Goal: Information Seeking & Learning: Check status

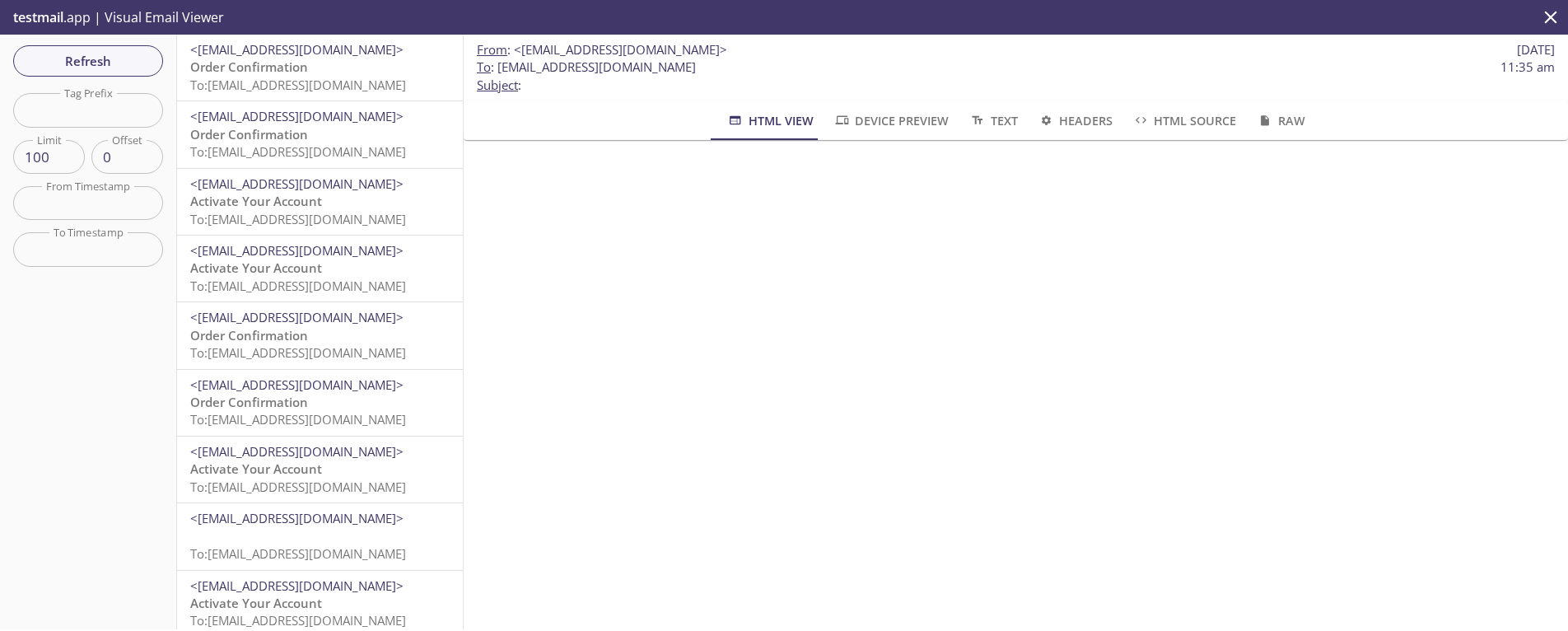
click at [290, 80] on span "To: [EMAIL_ADDRESS][DOMAIN_NAME]" at bounding box center [298, 85] width 215 height 16
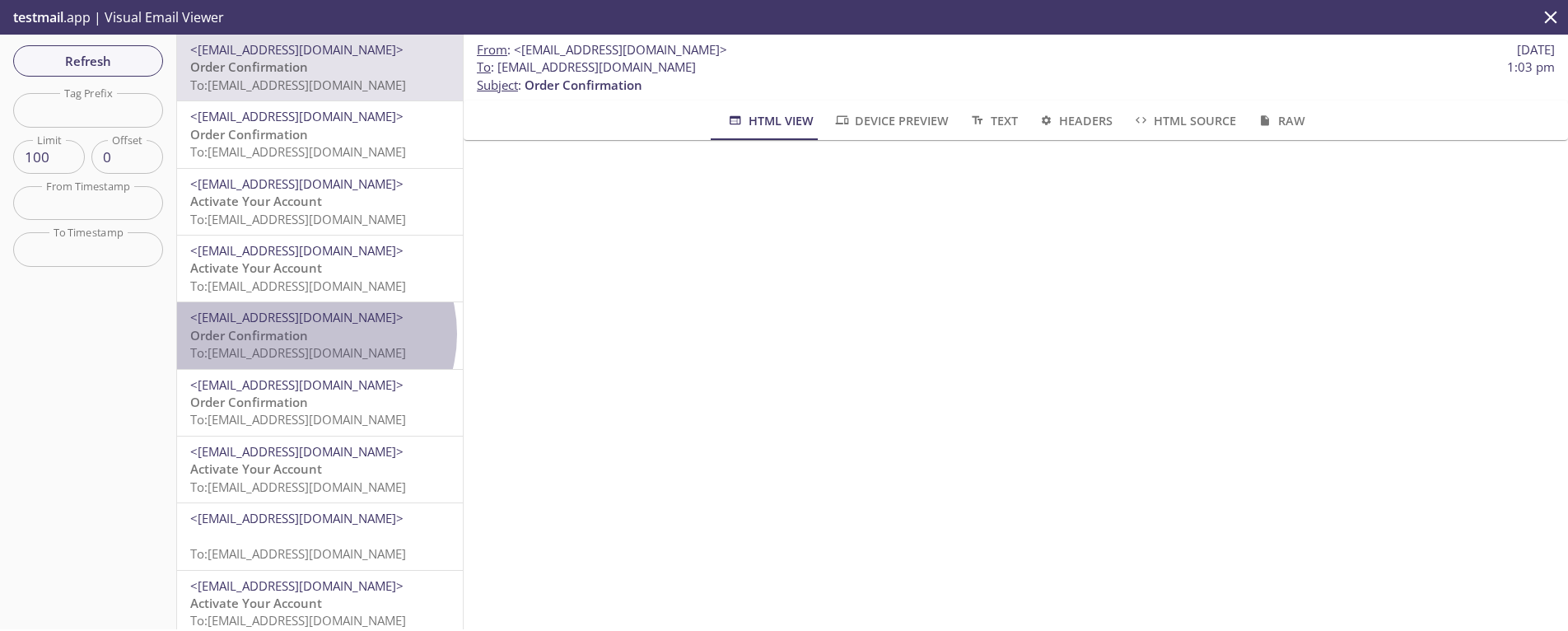
click at [315, 333] on p "Order Confirmation To: [EMAIL_ADDRESS][DOMAIN_NAME]" at bounding box center [320, 344] width 260 height 35
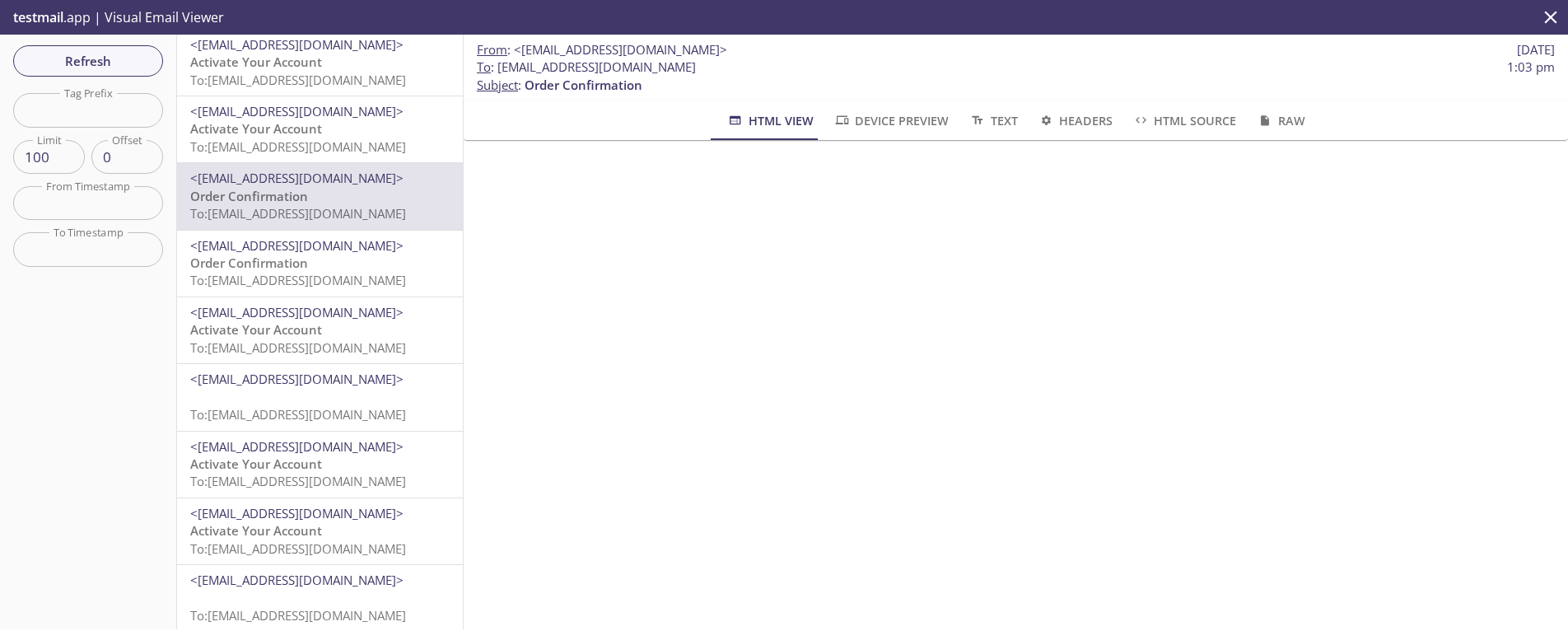
scroll to position [142, 0]
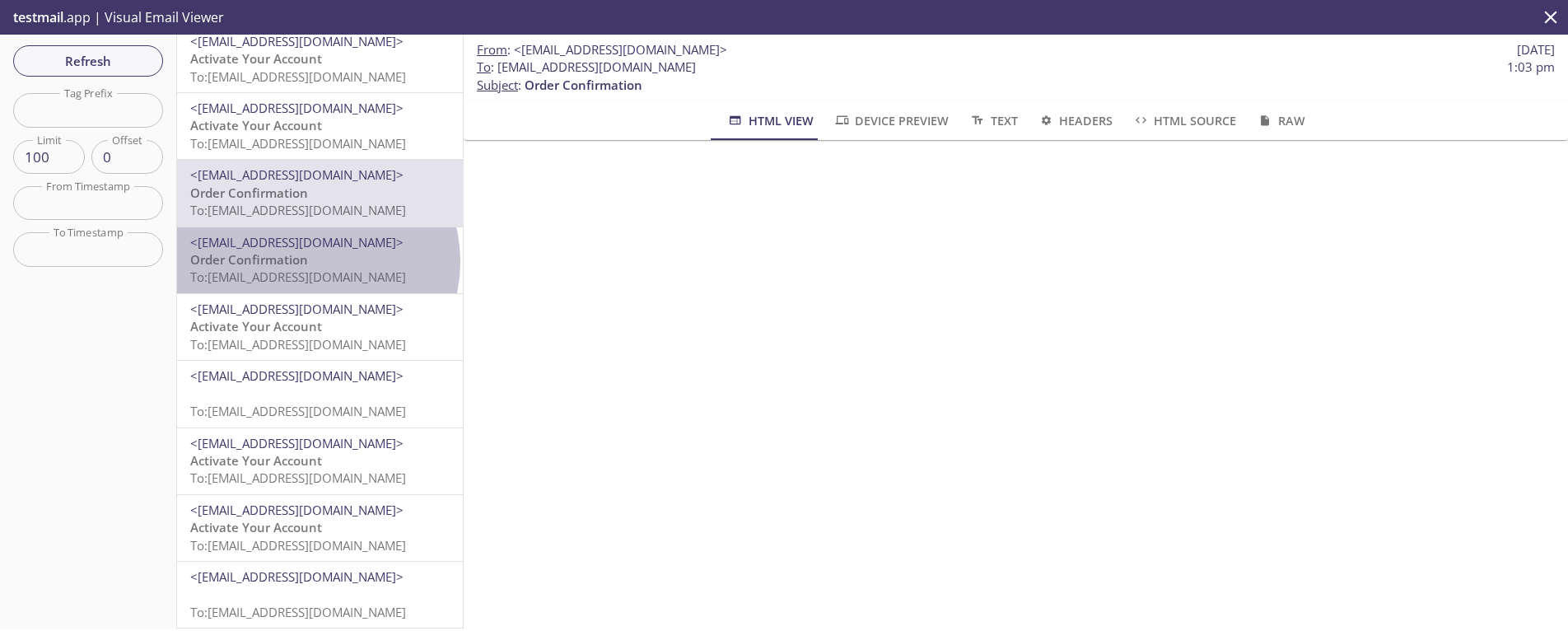
click at [316, 262] on p "Order Confirmation To: [EMAIL_ADDRESS][DOMAIN_NAME]" at bounding box center [320, 269] width 260 height 35
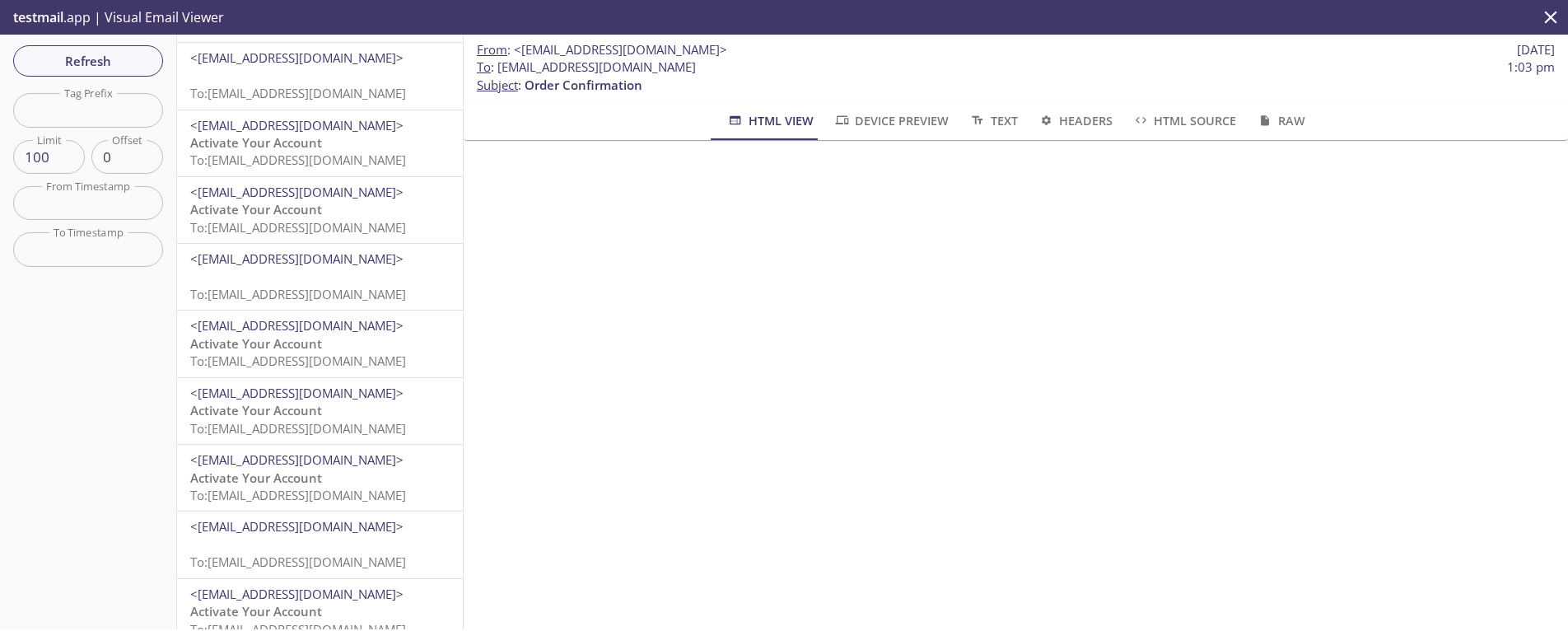
scroll to position [464, 0]
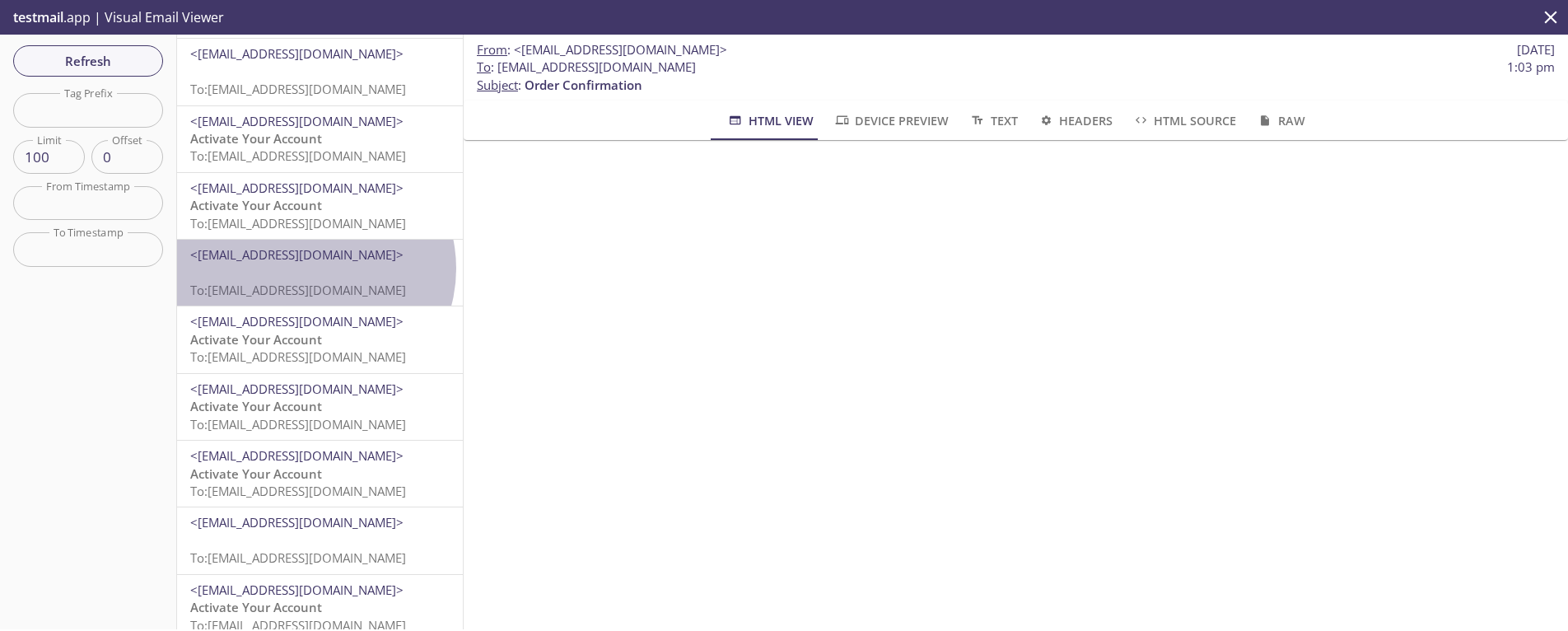
click at [312, 269] on p "To: [EMAIL_ADDRESS][DOMAIN_NAME]" at bounding box center [320, 282] width 260 height 35
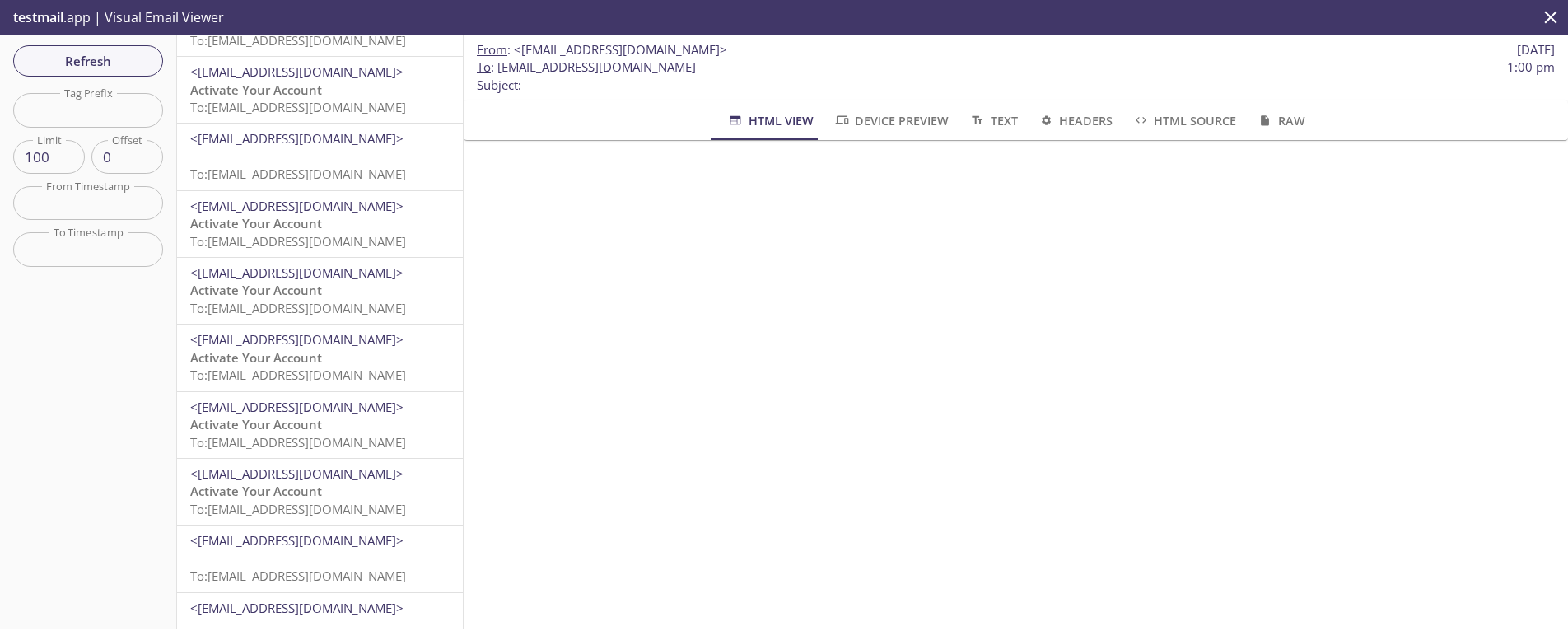
scroll to position [865, 0]
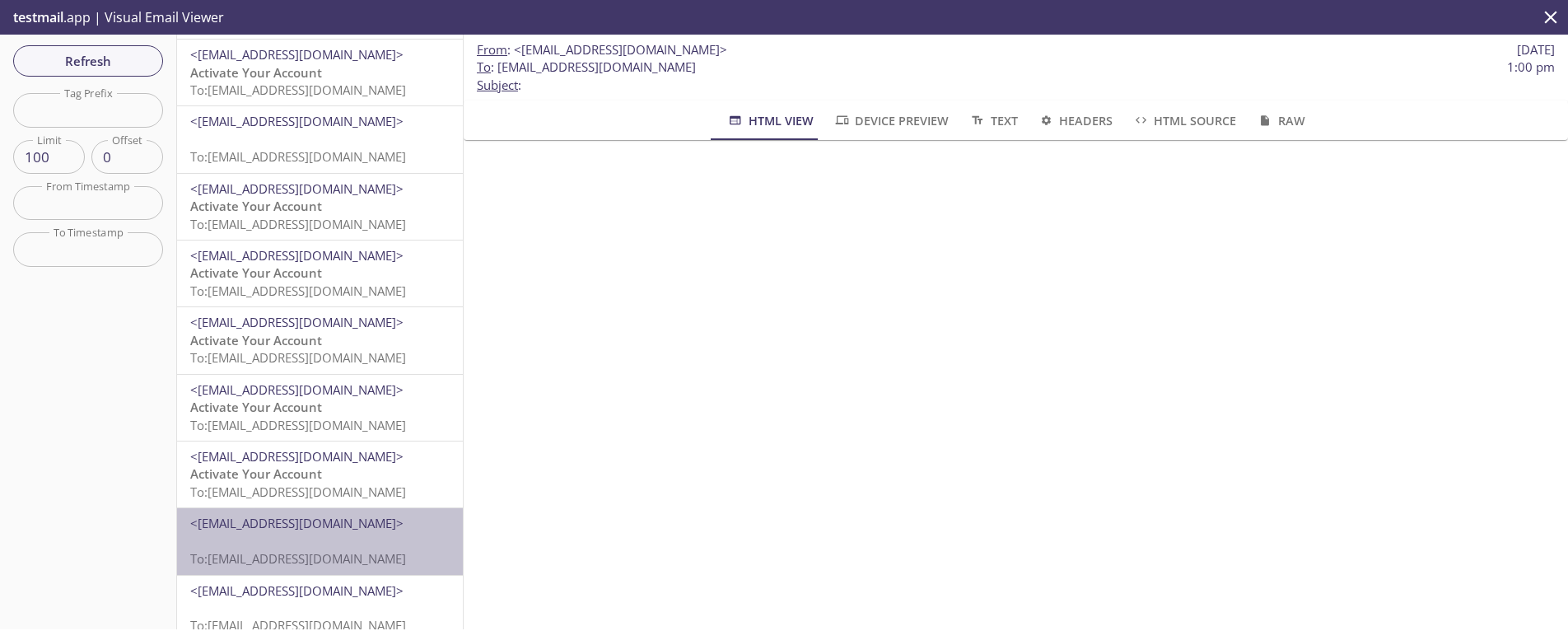
click at [320, 520] on span "<[EMAIL_ADDRESS][DOMAIN_NAME]>" at bounding box center [297, 523] width 214 height 16
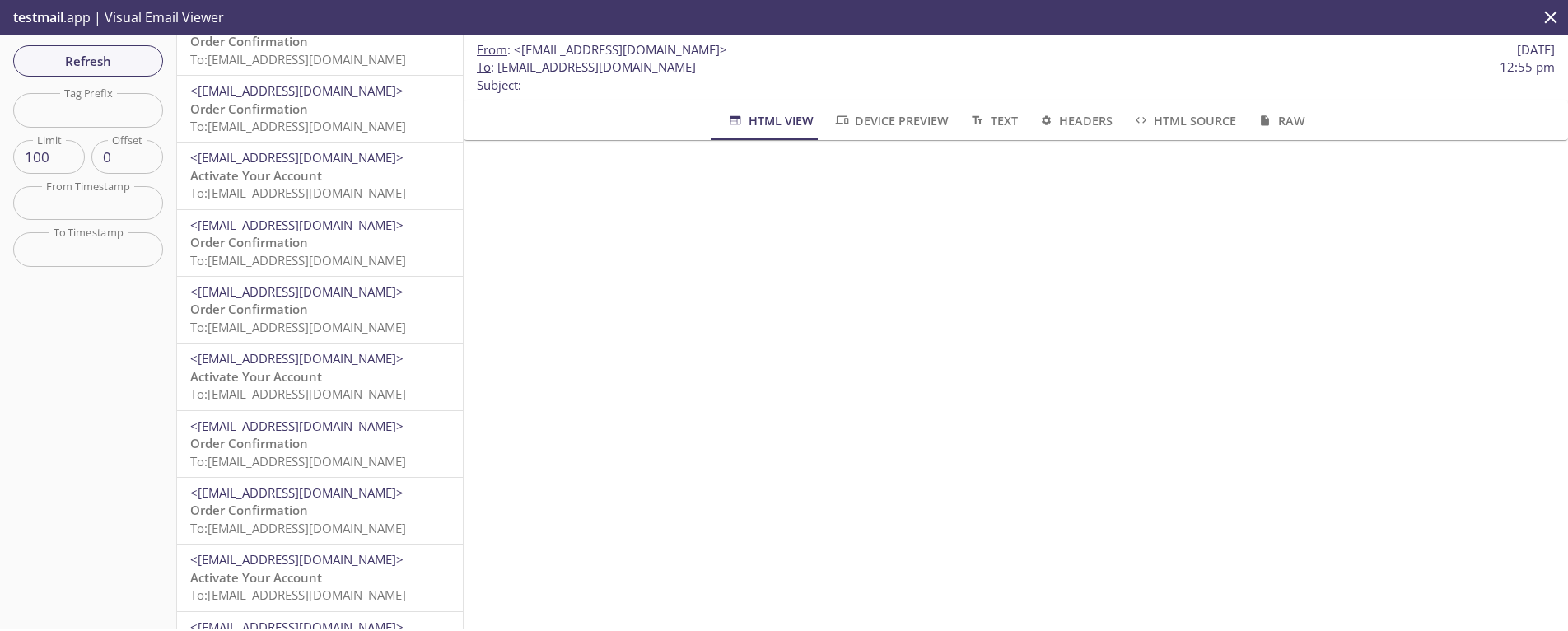
scroll to position [1915, 0]
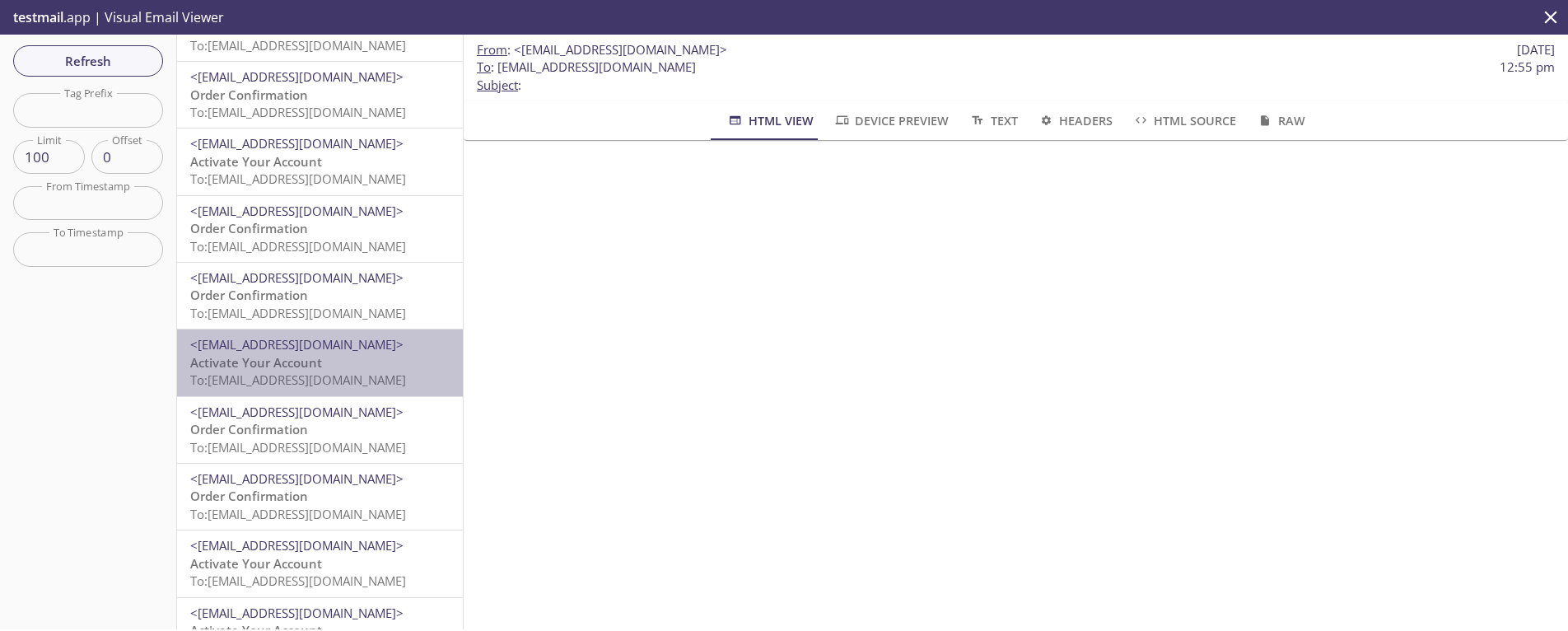
click at [337, 343] on span "<[EMAIL_ADDRESS][DOMAIN_NAME]>" at bounding box center [297, 344] width 214 height 16
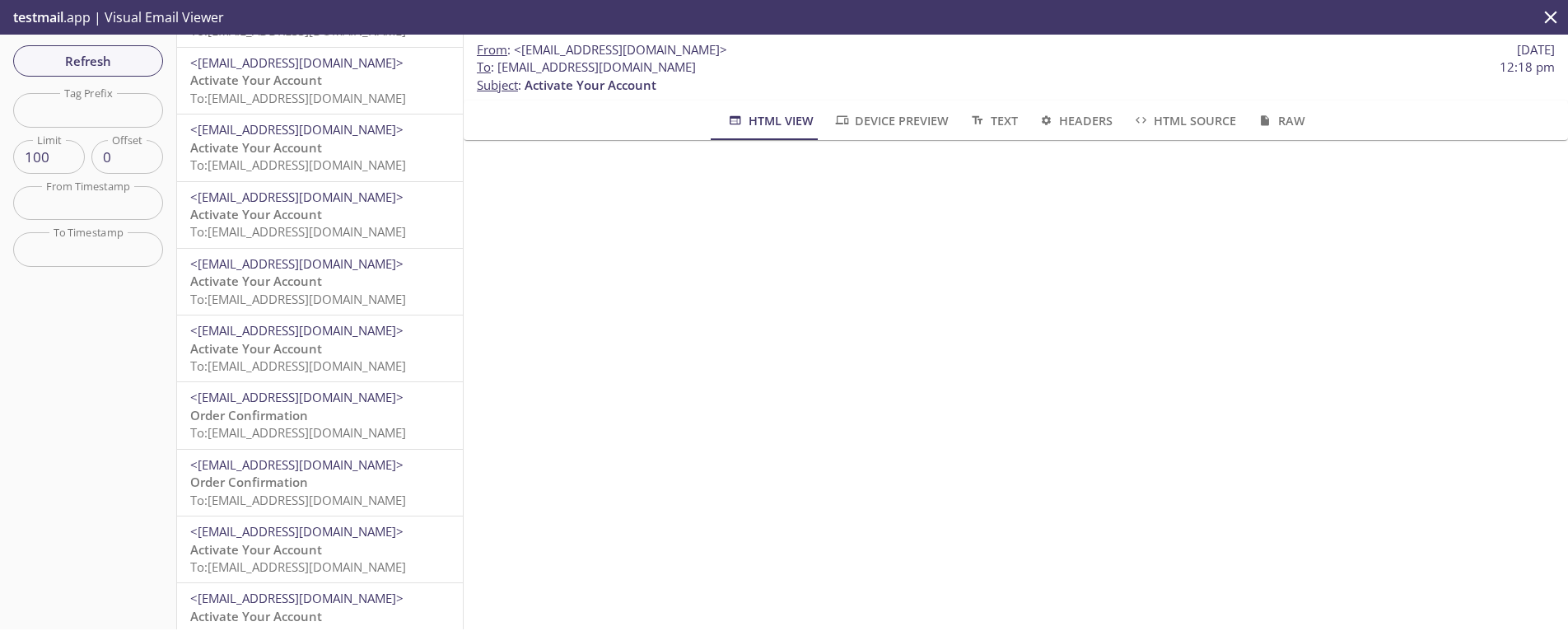
scroll to position [2682, 0]
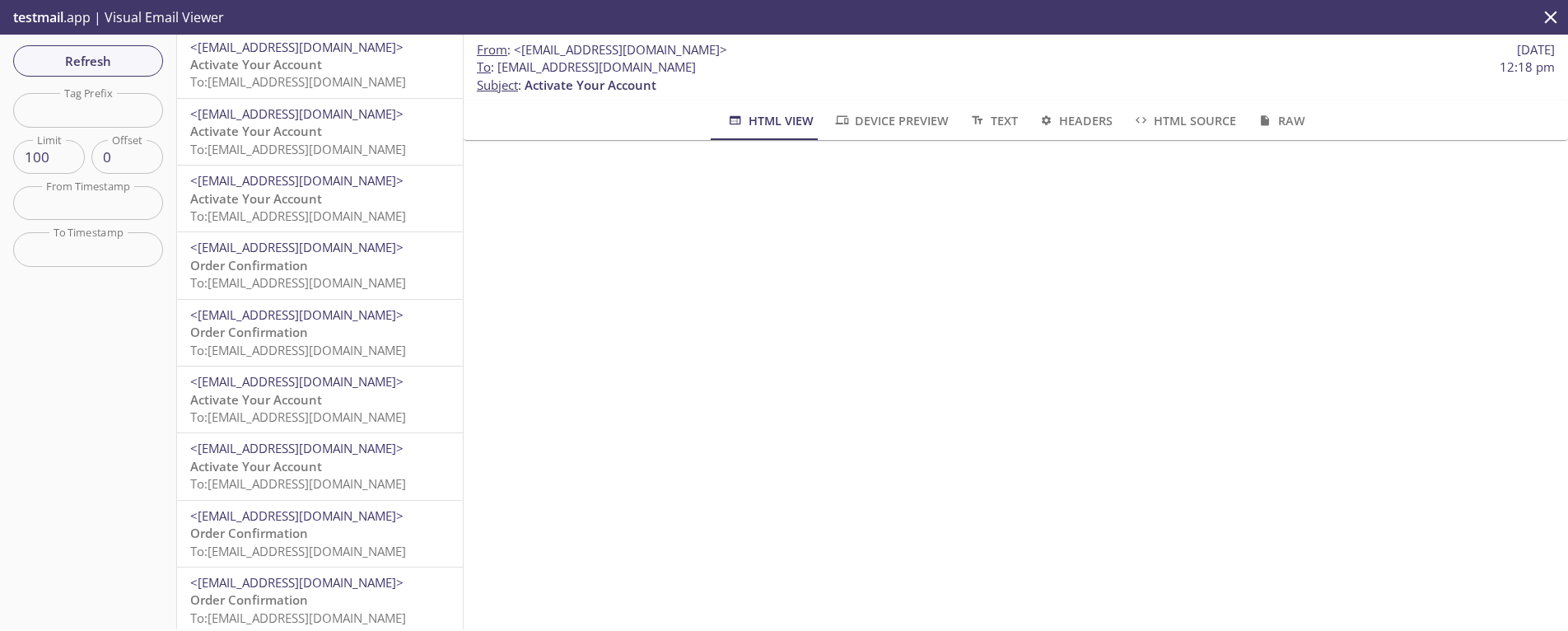
click at [279, 411] on span "To: [EMAIL_ADDRESS][DOMAIN_NAME]" at bounding box center [298, 416] width 215 height 16
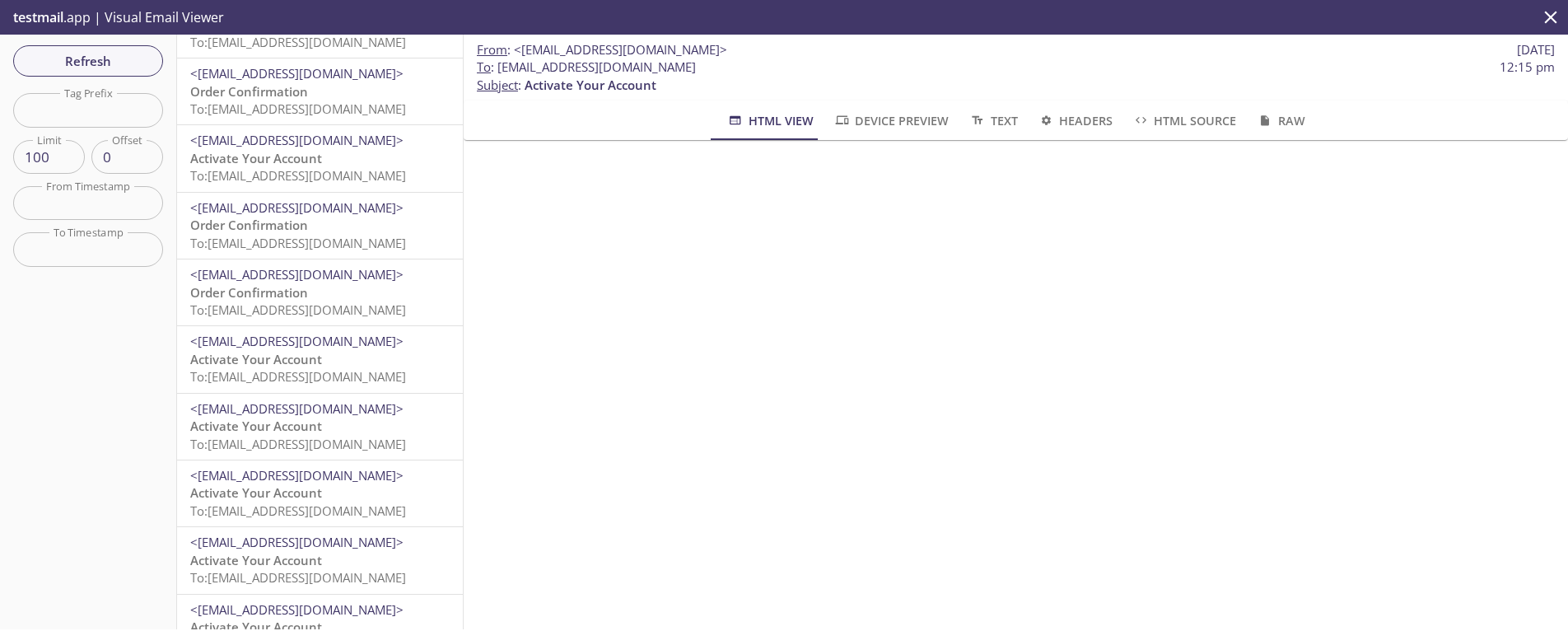
scroll to position [6146, 0]
click at [333, 489] on p "Activate Your Account To: [EMAIL_ADDRESS][DOMAIN_NAME]" at bounding box center [320, 506] width 260 height 35
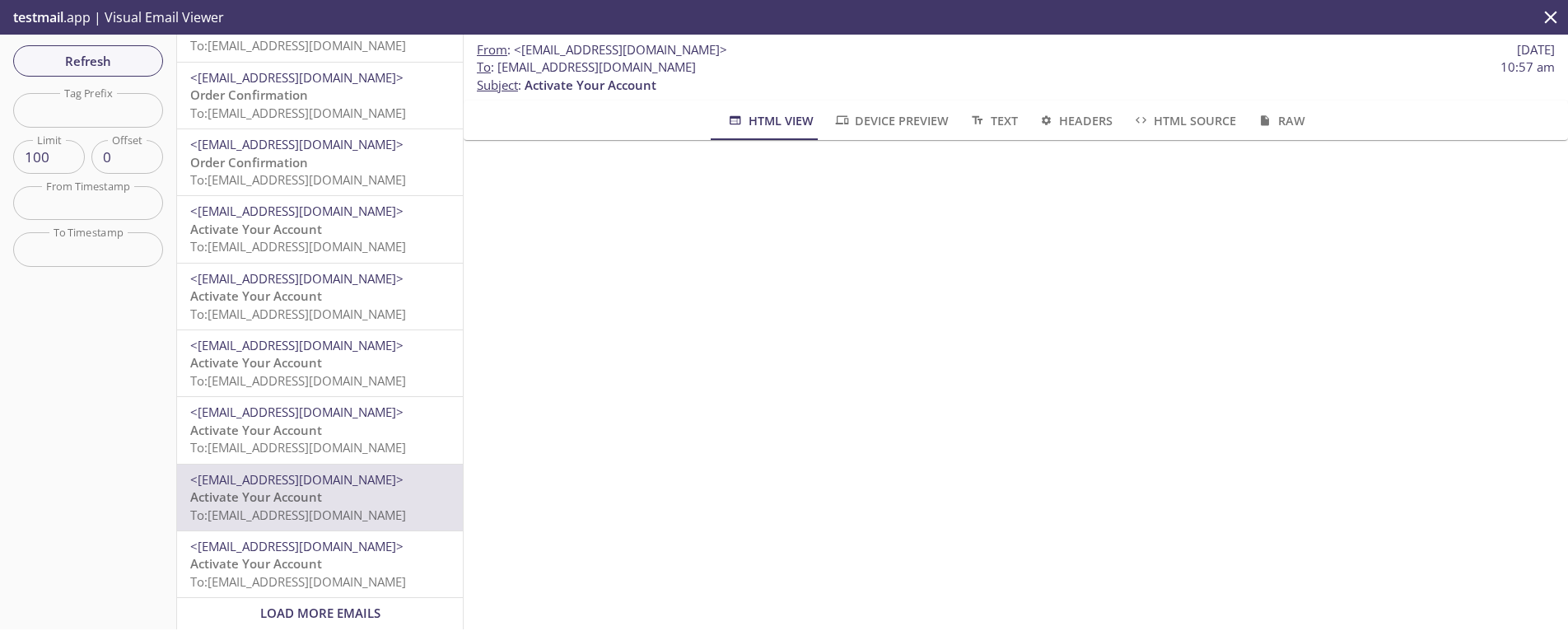
click at [341, 605] on span "Load More Emails" at bounding box center [320, 613] width 120 height 16
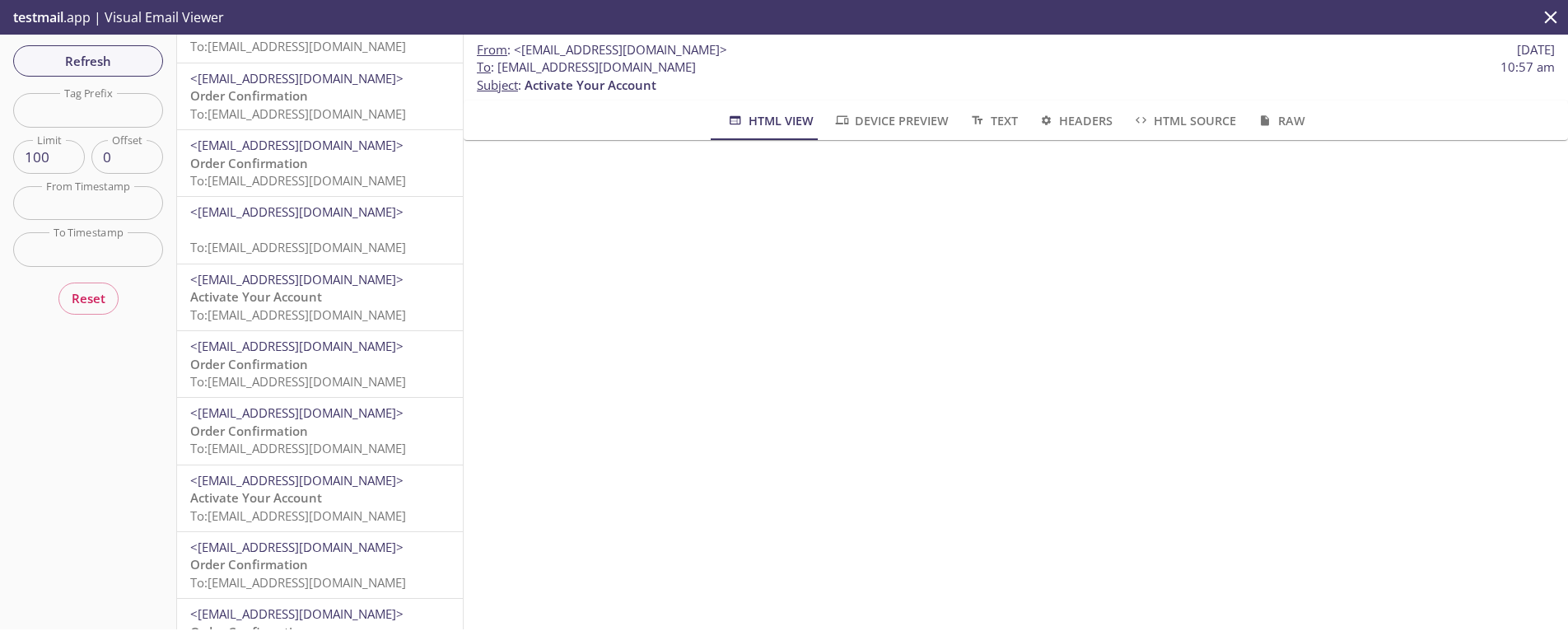
scroll to position [1660, 0]
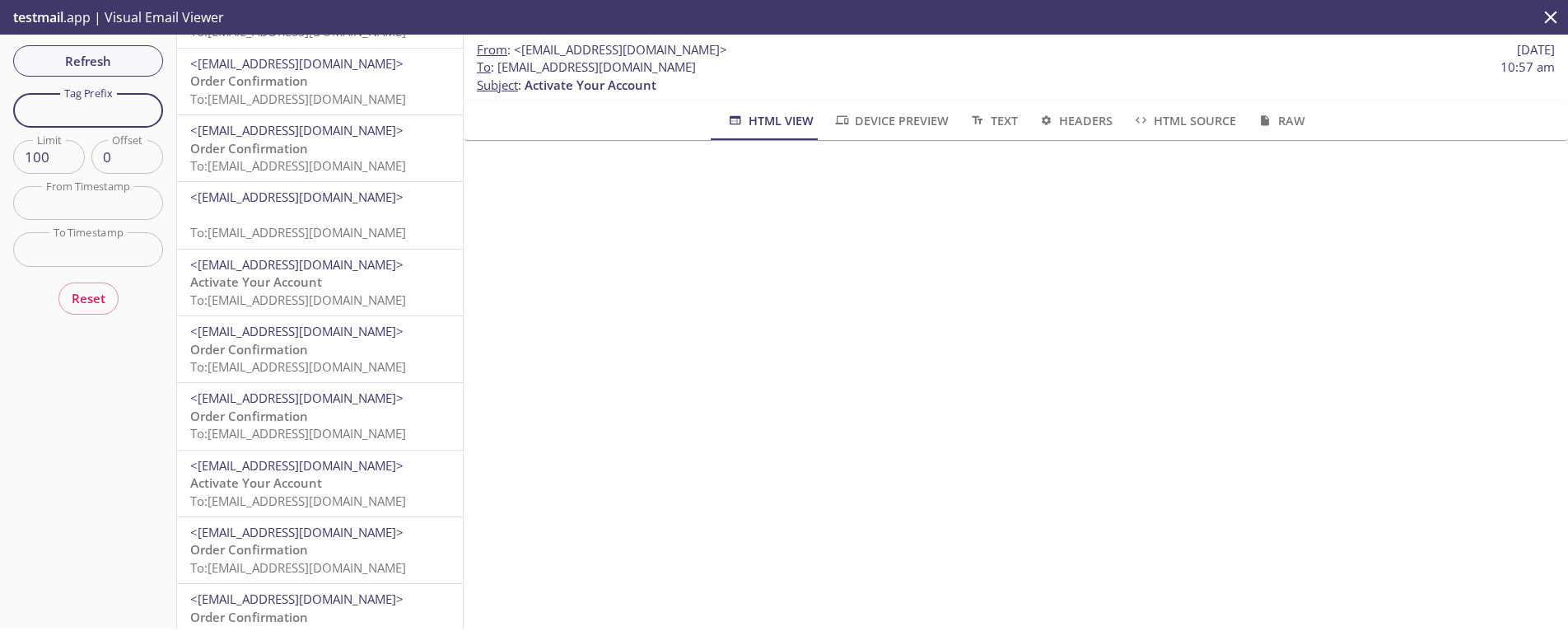
click at [89, 117] on input "text" at bounding box center [89, 110] width 150 height 33
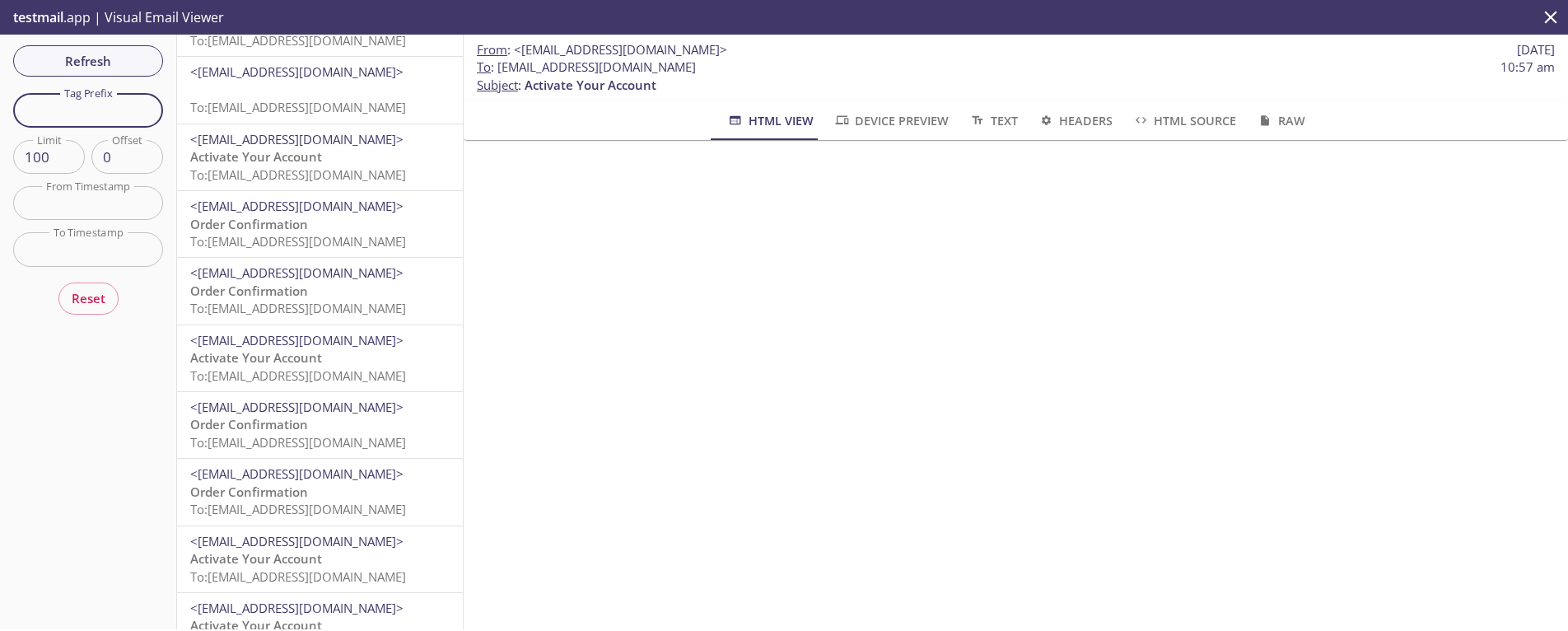
scroll to position [1982, 0]
click at [333, 431] on p "Activate Your Account To: [EMAIL_ADDRESS][DOMAIN_NAME]" at bounding box center [320, 438] width 260 height 35
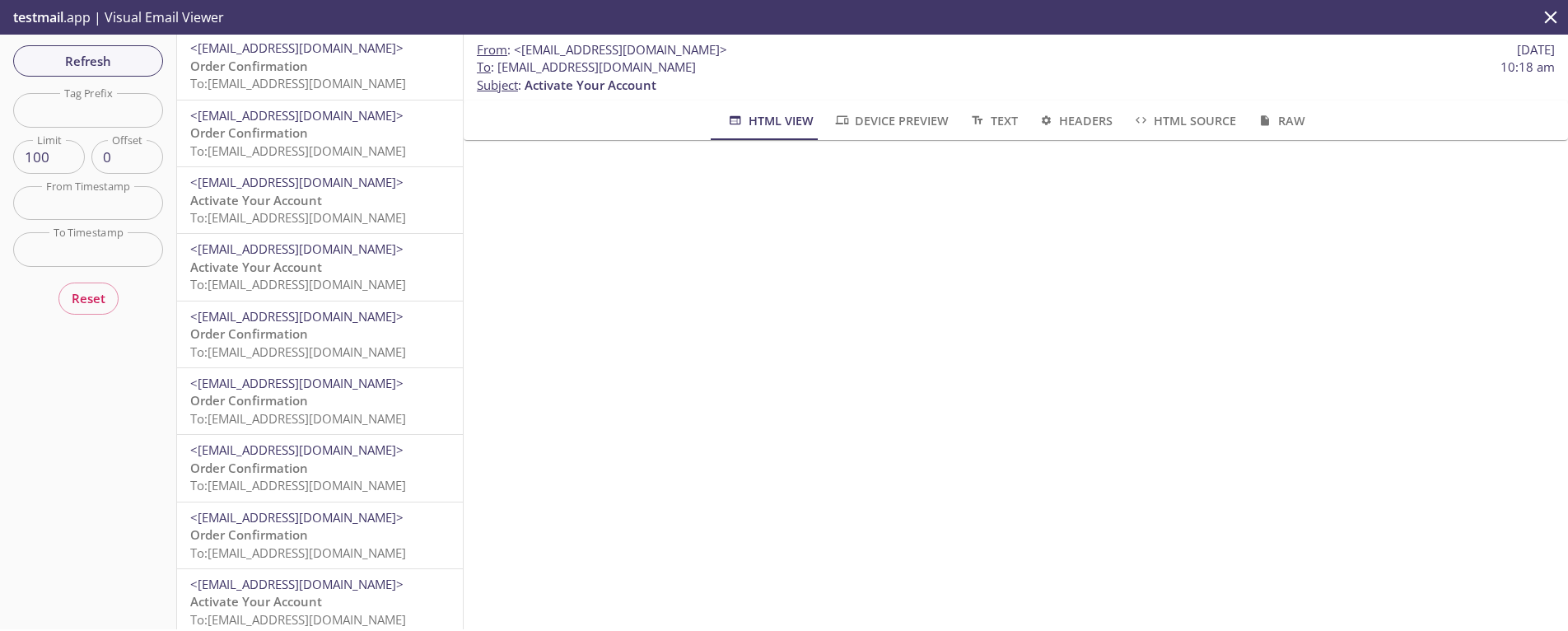
scroll to position [3084, 0]
